Goal: Check status: Check status

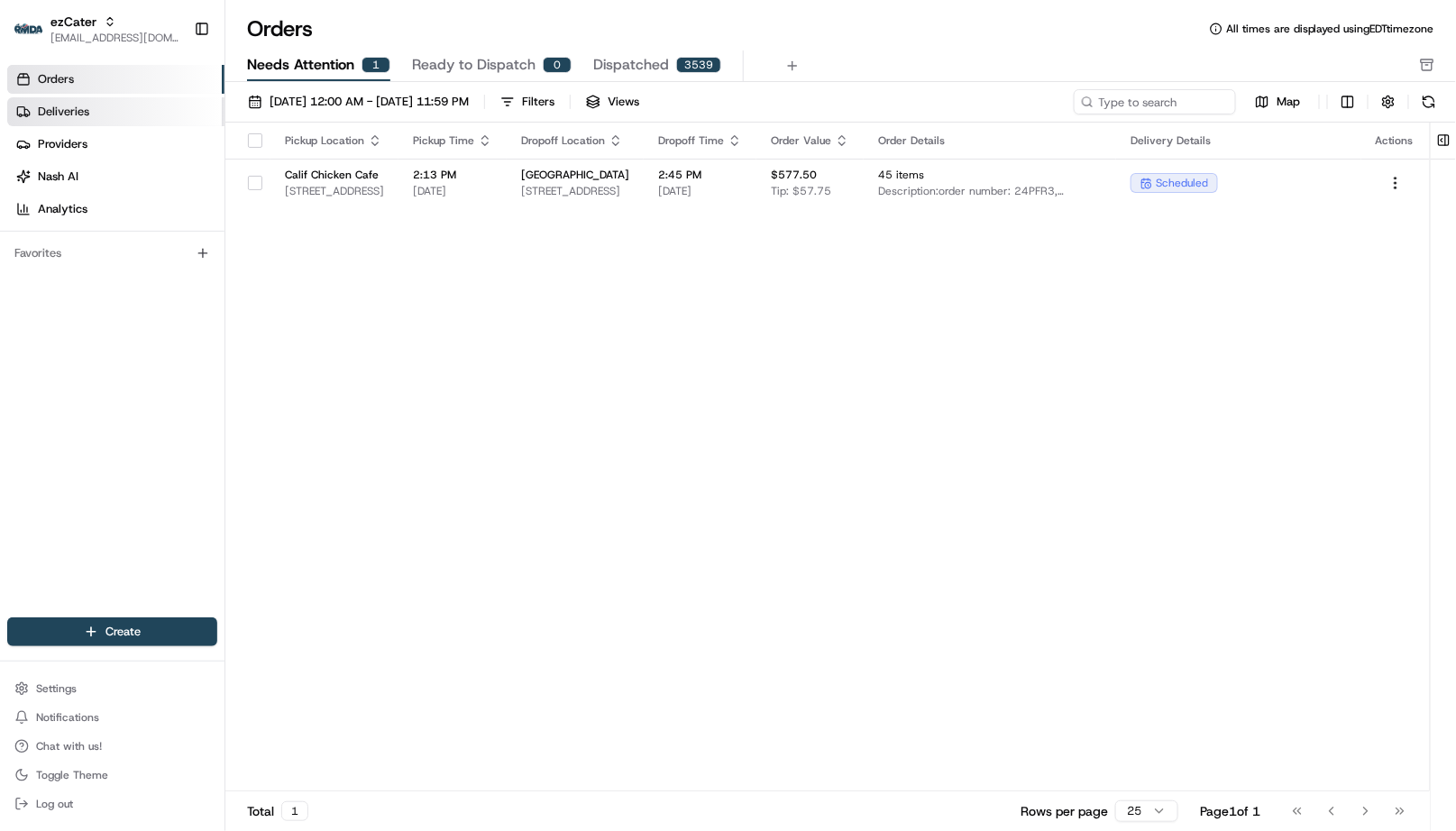
click at [81, 111] on span "Deliveries" at bounding box center [64, 111] width 51 height 16
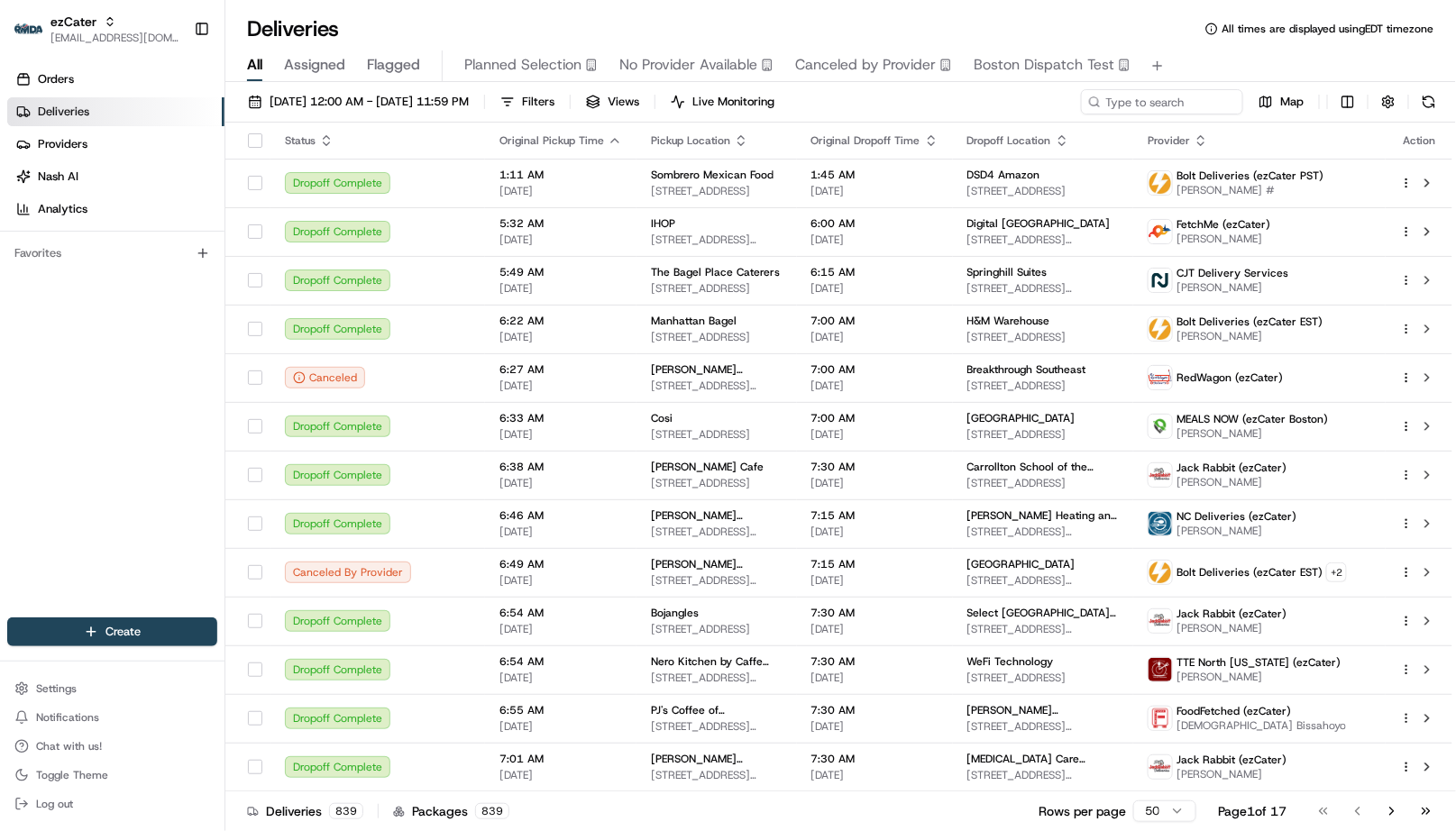
click at [809, 23] on div "Deliveries All times are displayed using EDT timezone" at bounding box center [841, 28] width 1231 height 28
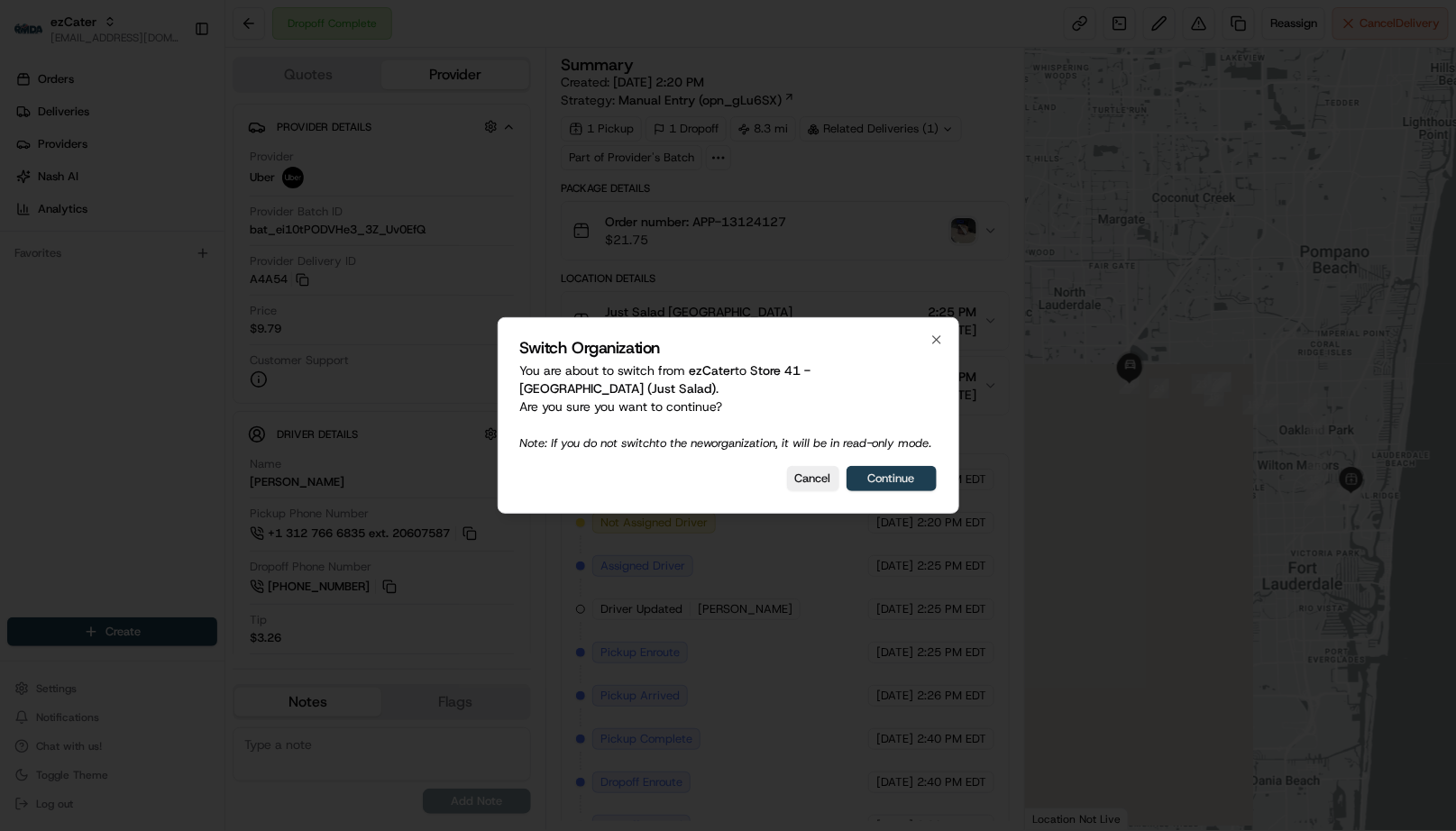
click at [897, 487] on button "Continue" at bounding box center [891, 479] width 90 height 26
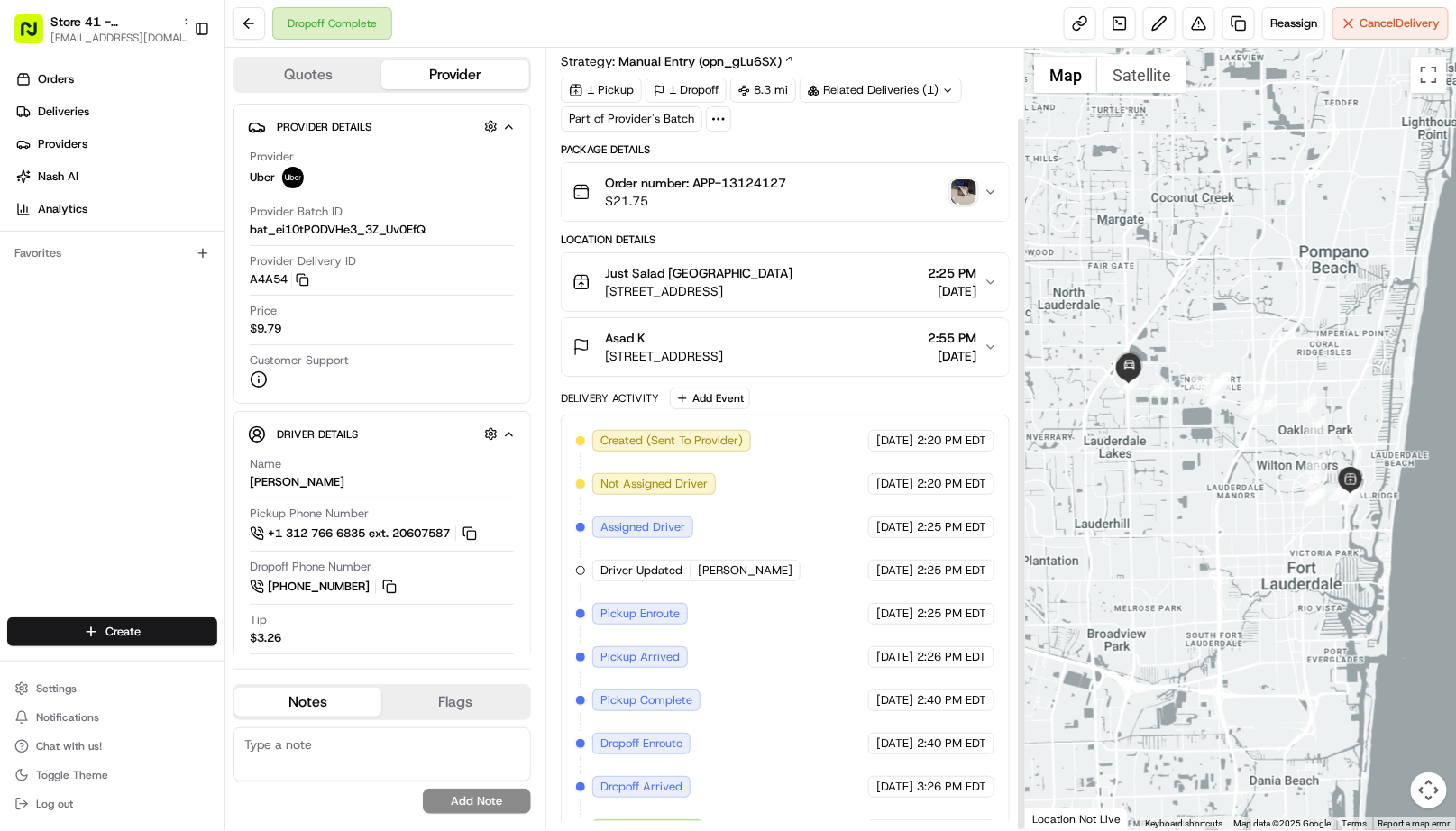
scroll to position [77, 0]
